Goal: Task Accomplishment & Management: Use online tool/utility

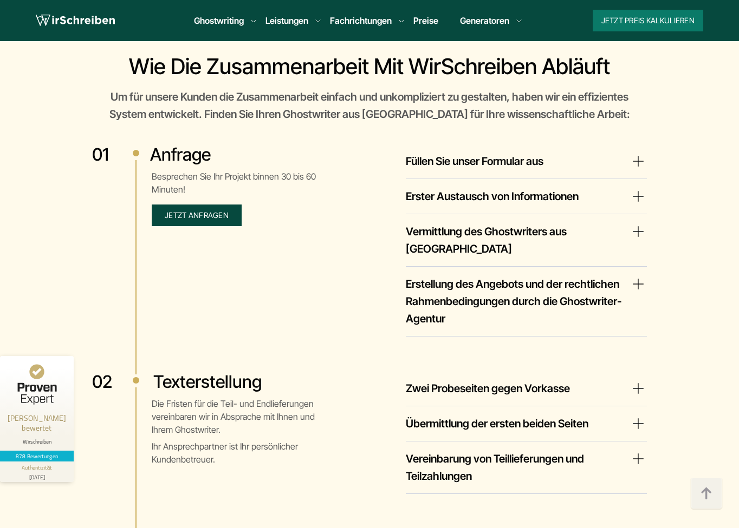
scroll to position [1895, 0]
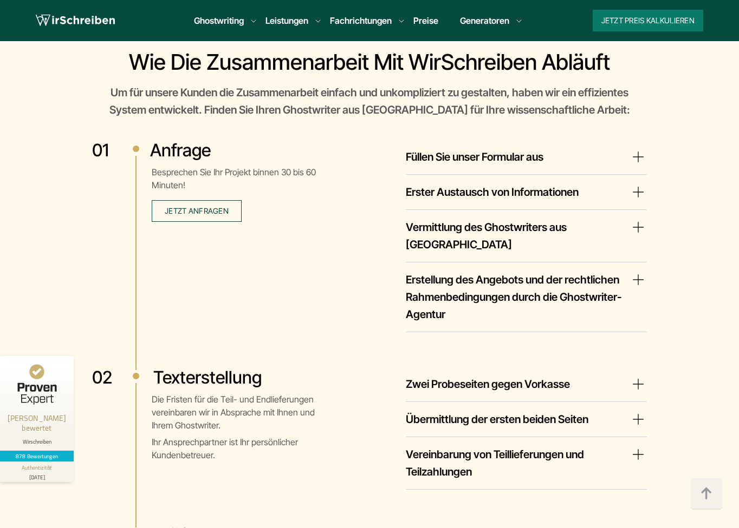
click at [413, 21] on link "Preise" at bounding box center [425, 20] width 25 height 11
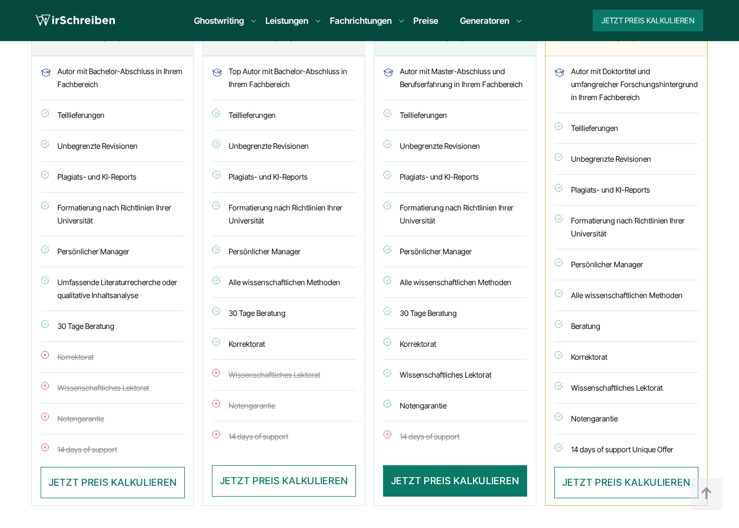
scroll to position [650, 0]
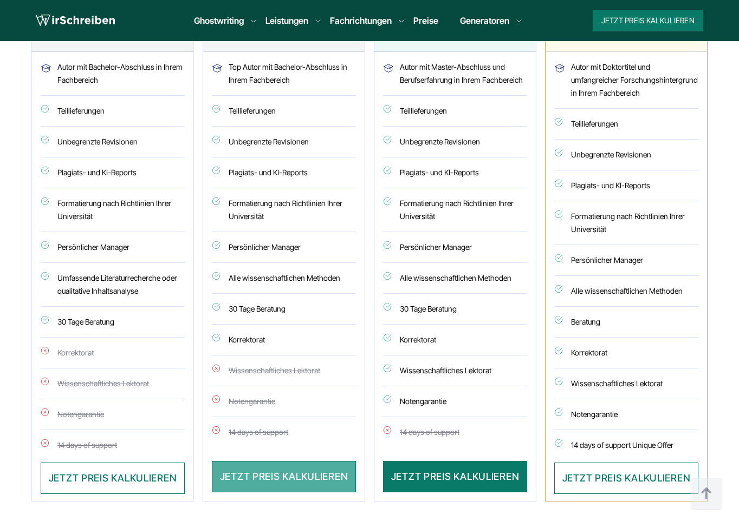
click at [283, 478] on button "JETZT PREIS KALKULIEREN" at bounding box center [284, 476] width 144 height 31
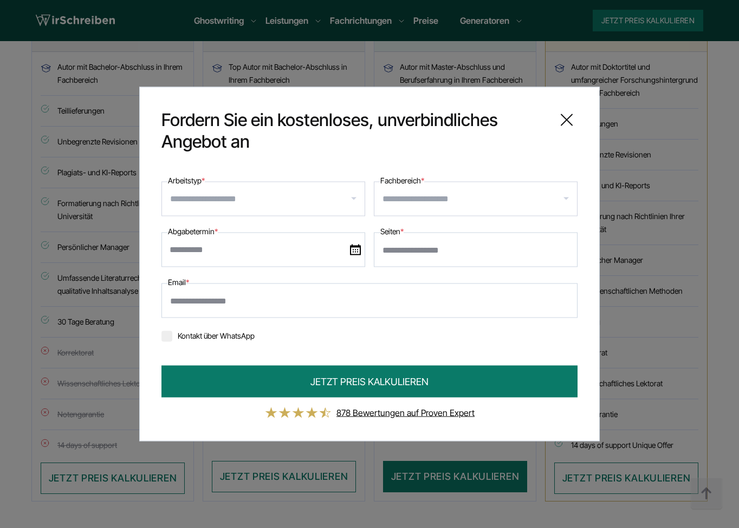
click at [420, 190] on div at bounding box center [476, 199] width 204 height 35
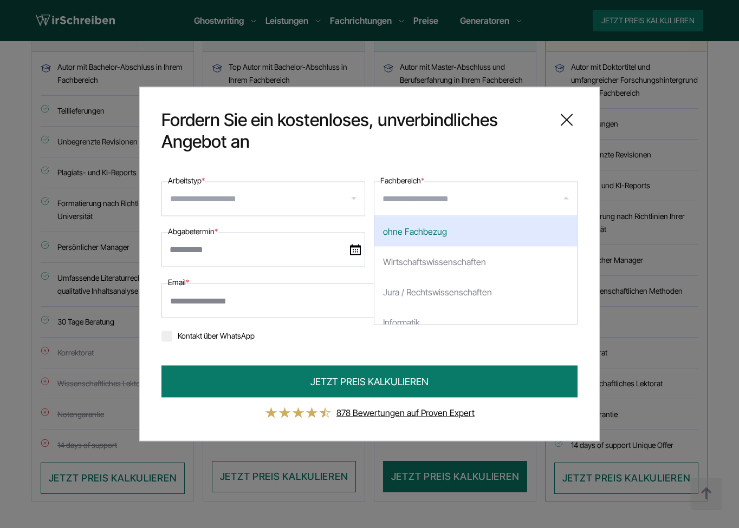
click at [290, 254] on input "text" at bounding box center [263, 250] width 204 height 35
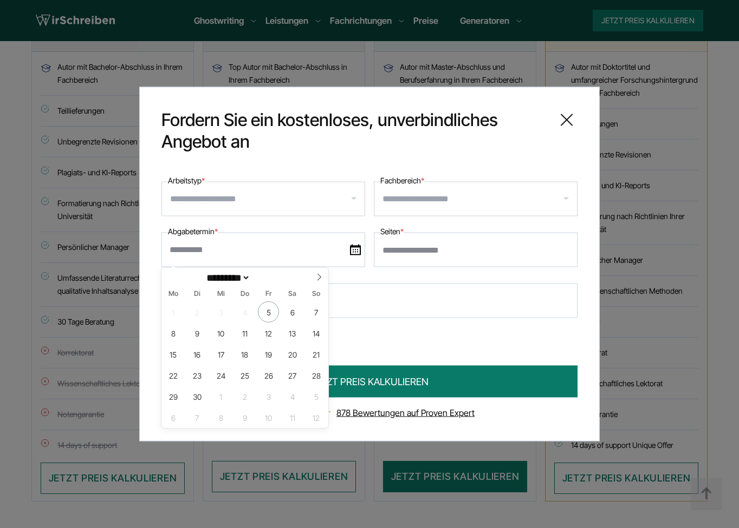
type input "*"
click at [563, 249] on input "*" at bounding box center [476, 250] width 204 height 35
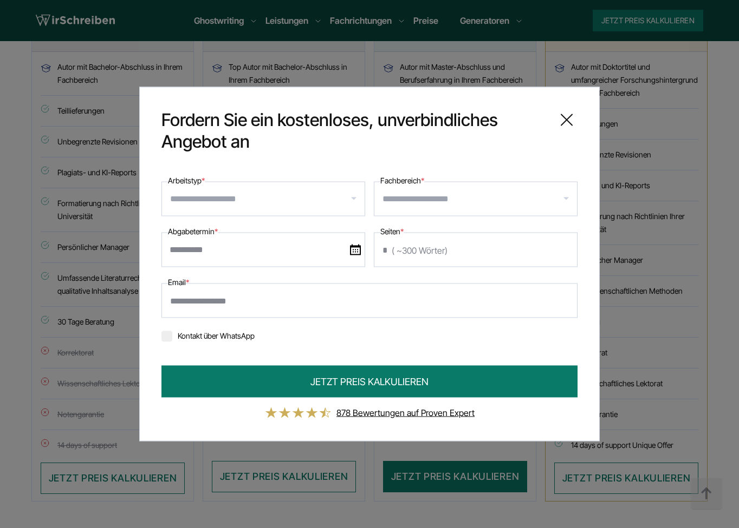
drag, startPoint x: 551, startPoint y: 249, endPoint x: 410, endPoint y: 251, distance: 140.8
click at [410, 251] on input "*" at bounding box center [476, 250] width 204 height 35
click at [263, 191] on input "Arbeitstyp *" at bounding box center [267, 199] width 194 height 17
type input "***"
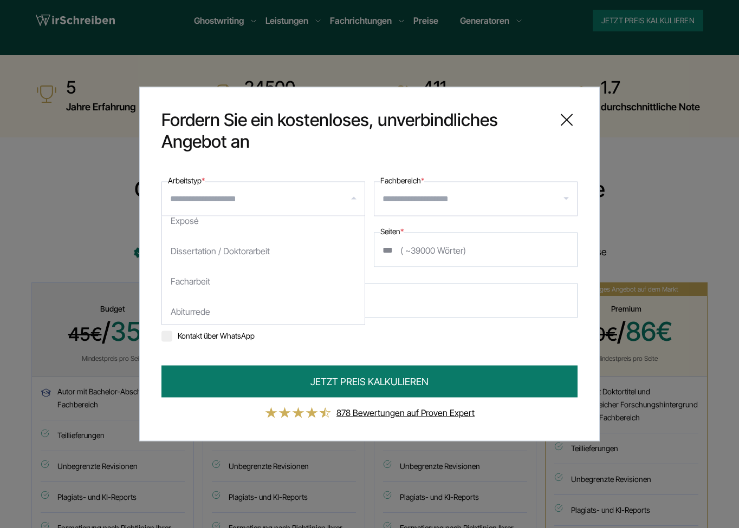
scroll to position [148, 0]
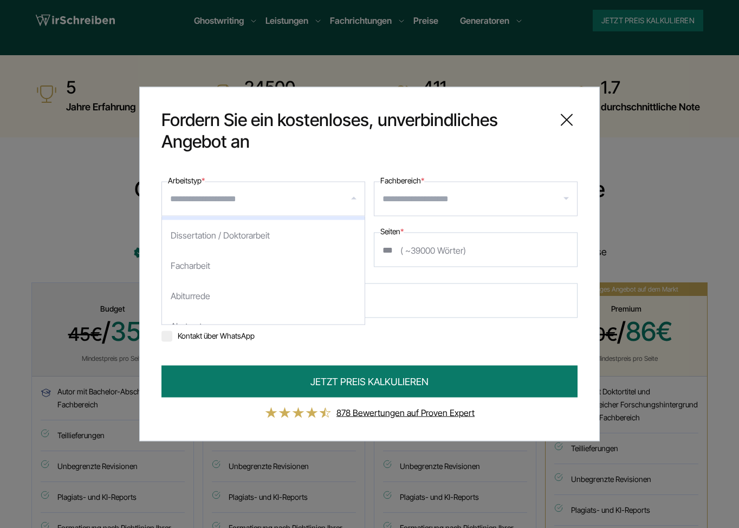
click at [316, 205] on input "Arbeitstyp *" at bounding box center [267, 199] width 194 height 17
click at [207, 199] on input "Arbeitstyp *" at bounding box center [267, 199] width 194 height 17
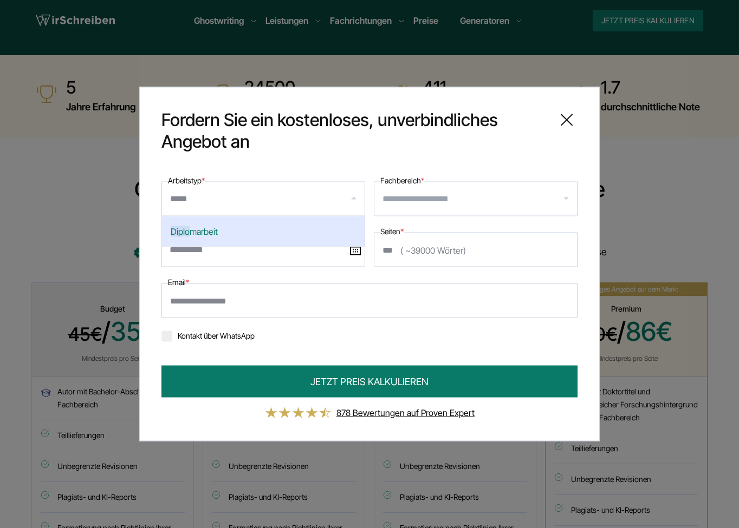
type input "******"
click at [220, 227] on div "Diplom arbeit" at bounding box center [263, 232] width 203 height 30
select select "**"
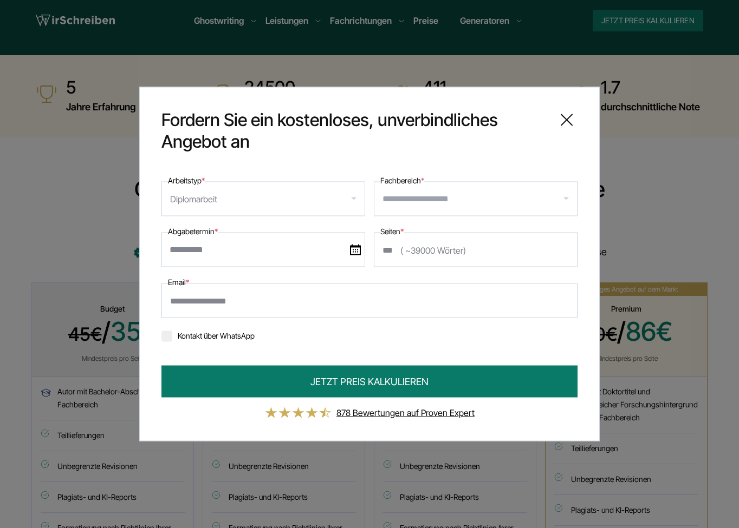
click at [414, 199] on input "Fachbereich *" at bounding box center [479, 199] width 194 height 17
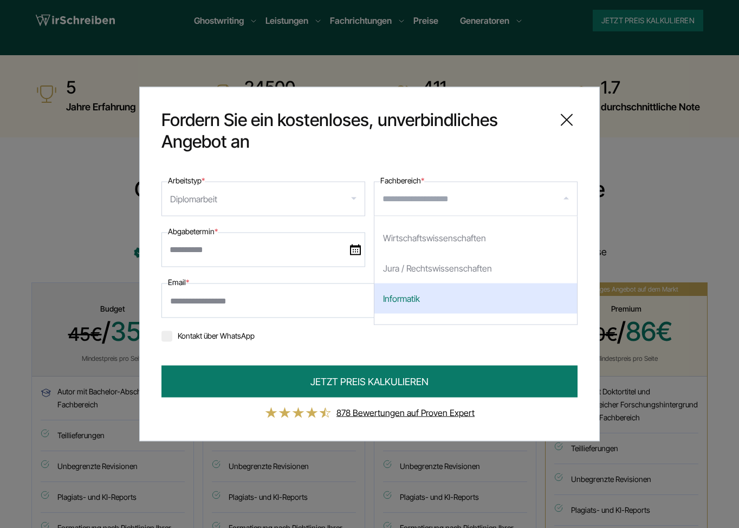
scroll to position [54, 0]
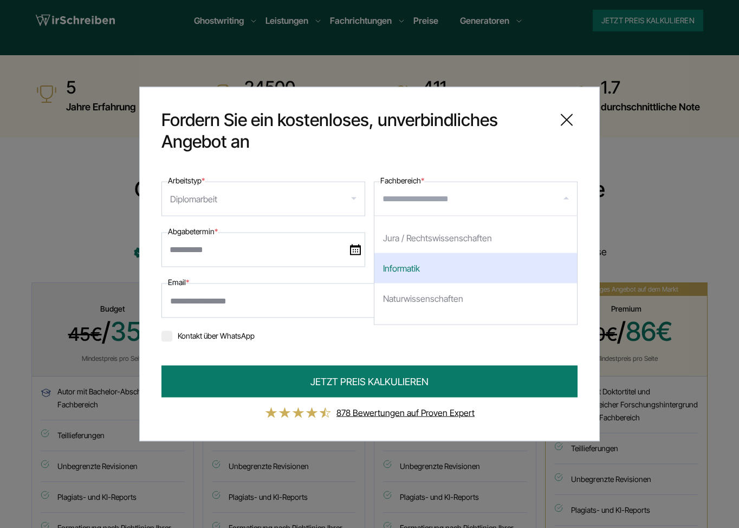
click at [479, 267] on div "Informatik" at bounding box center [475, 268] width 203 height 30
select select "*"
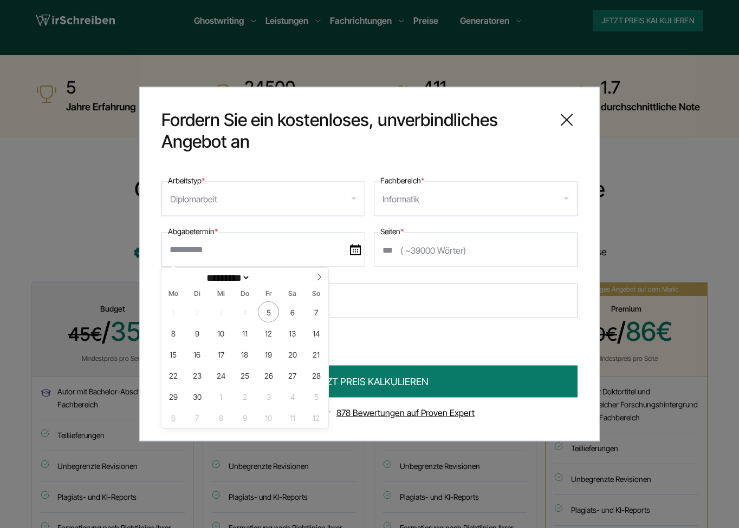
click at [257, 253] on input "text" at bounding box center [263, 250] width 204 height 35
click at [317, 279] on icon at bounding box center [319, 277] width 8 height 8
select select "**"
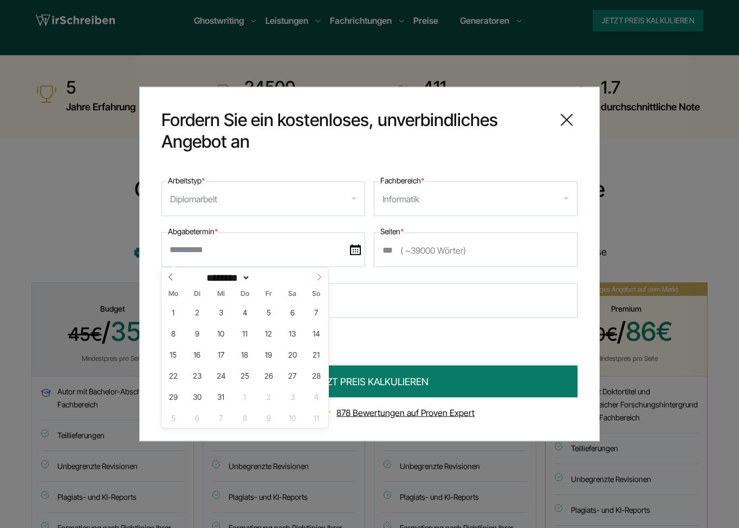
click at [317, 279] on icon at bounding box center [319, 277] width 8 height 8
type input "****"
click at [317, 279] on icon at bounding box center [319, 277] width 8 height 8
click at [318, 277] on icon at bounding box center [319, 277] width 8 height 8
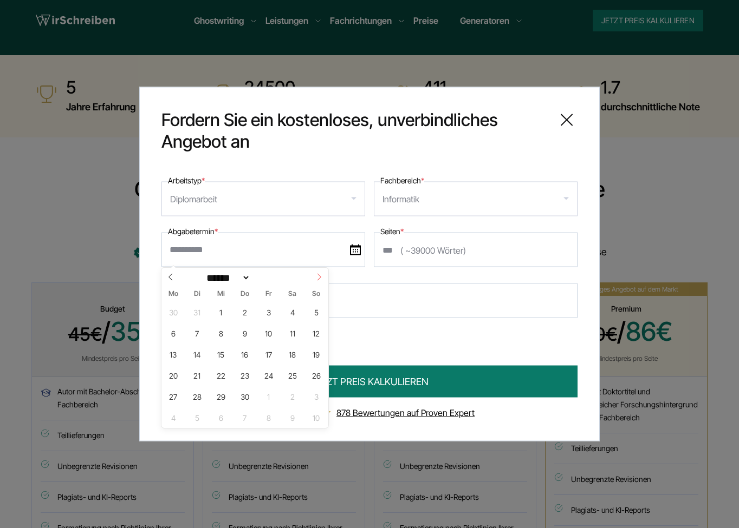
click at [316, 277] on icon at bounding box center [319, 277] width 8 height 8
select select "*"
click at [269, 312] on span "1" at bounding box center [268, 312] width 21 height 21
type input "**********"
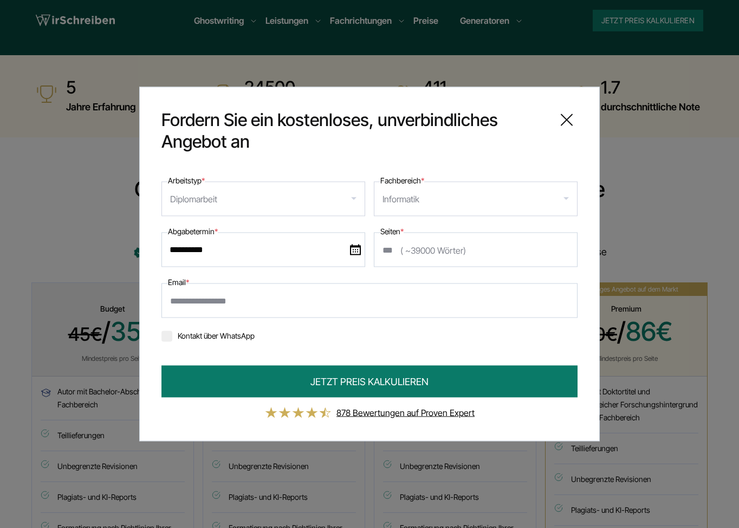
click at [573, 117] on icon at bounding box center [567, 120] width 22 height 22
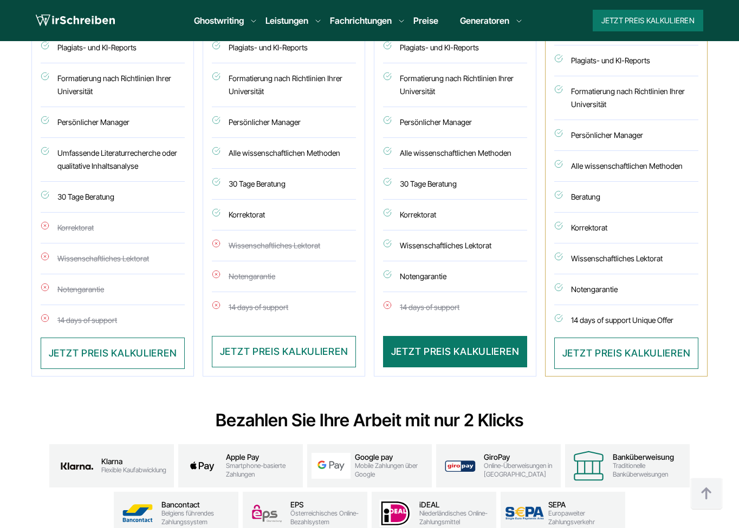
scroll to position [1191, 0]
